Goal: Check status

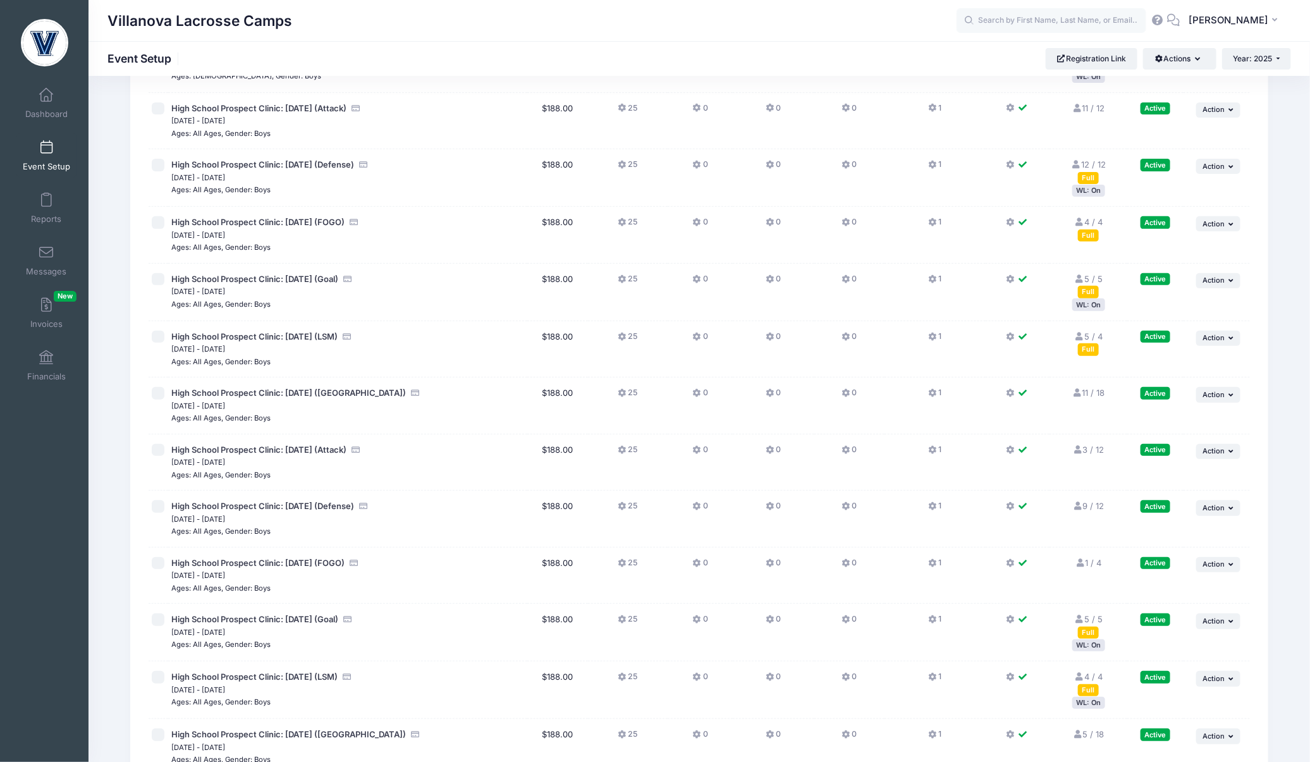
scroll to position [129, 0]
click at [1084, 188] on div "WL: On" at bounding box center [1088, 191] width 33 height 12
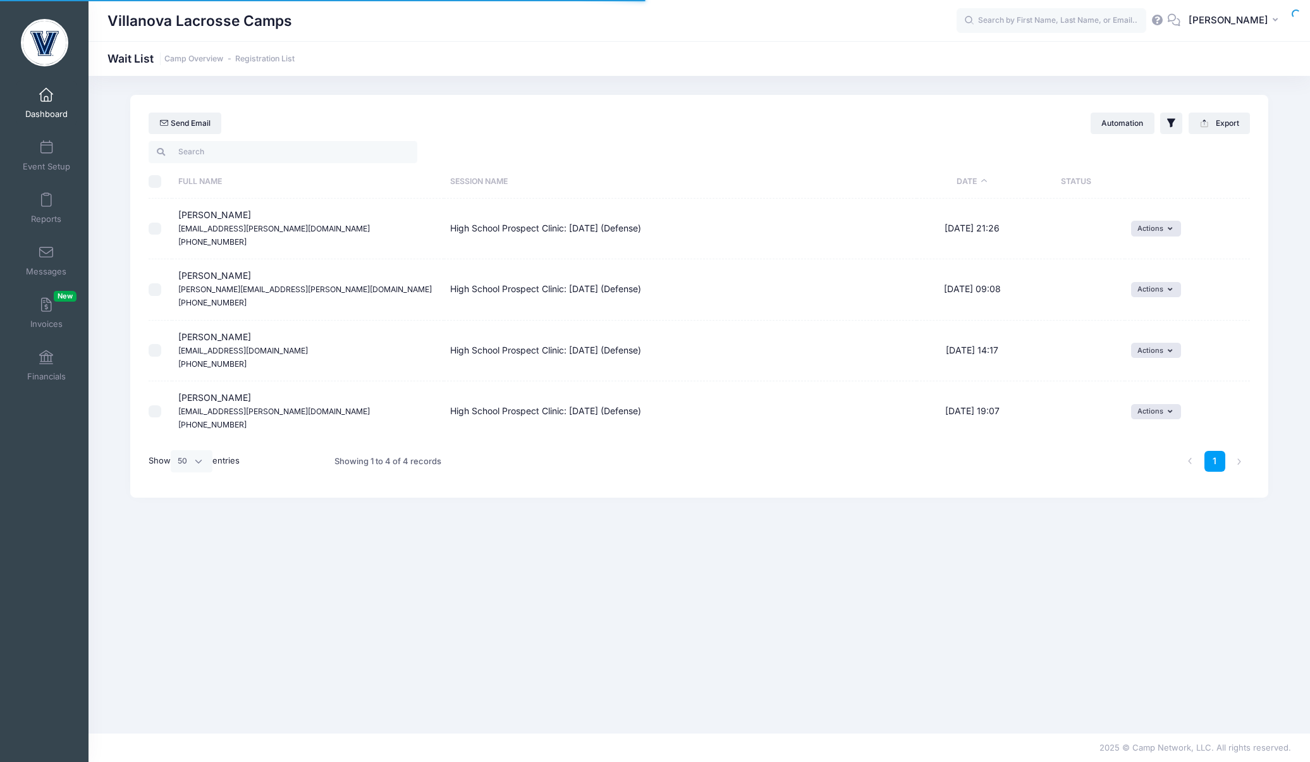
select select "50"
click at [233, 215] on span "[PERSON_NAME] [EMAIL_ADDRESS][PERSON_NAME][DOMAIN_NAME] [PHONE_NUMBER]" at bounding box center [274, 227] width 192 height 37
copy span "[PERSON_NAME]"
